Goal: Task Accomplishment & Management: Manage account settings

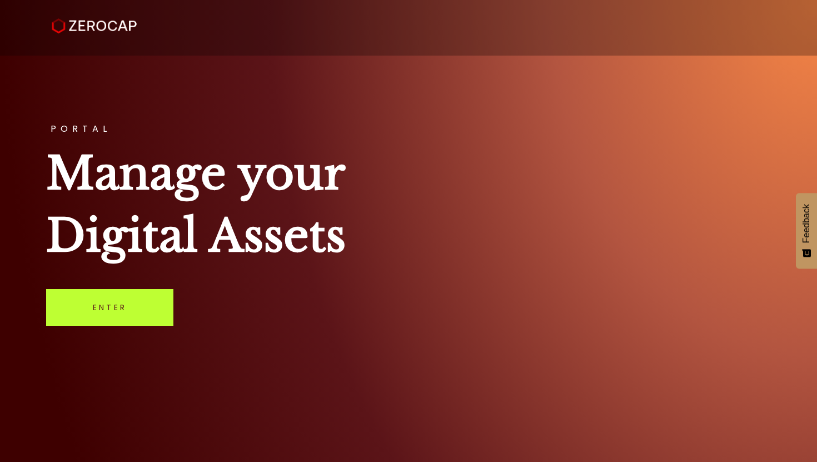
click at [115, 297] on link "Enter" at bounding box center [109, 307] width 127 height 37
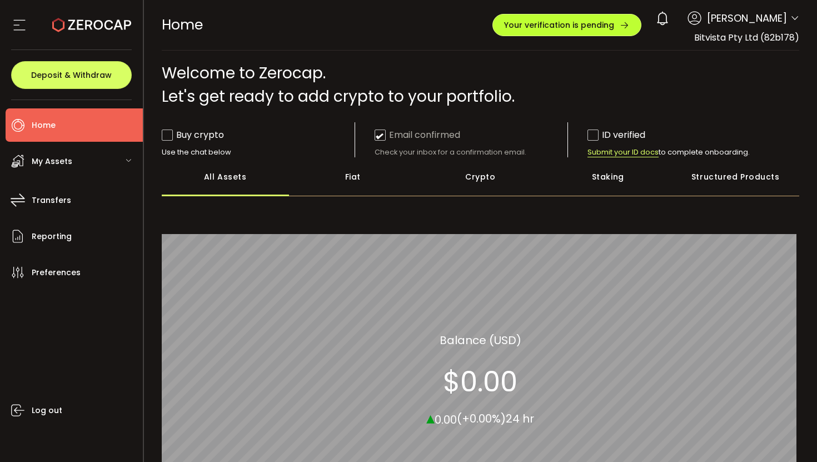
click at [583, 27] on span "Your verification is pending" at bounding box center [559, 25] width 110 height 8
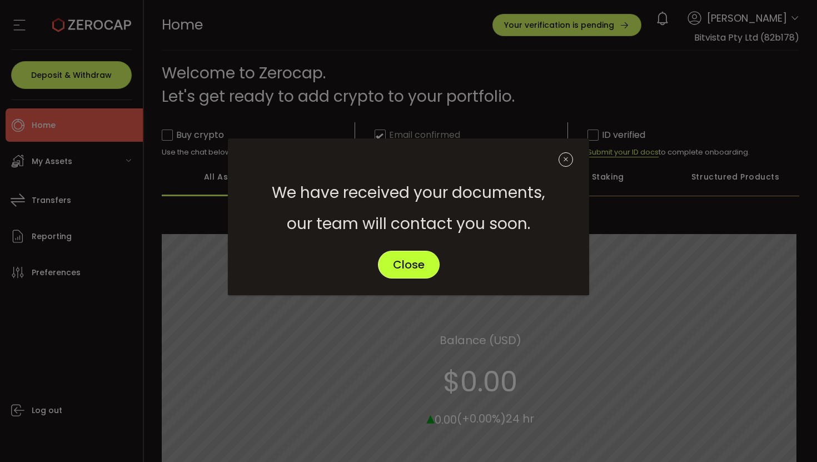
click at [419, 273] on button "Close" at bounding box center [409, 265] width 62 height 28
